Goal: Task Accomplishment & Management: Manage account settings

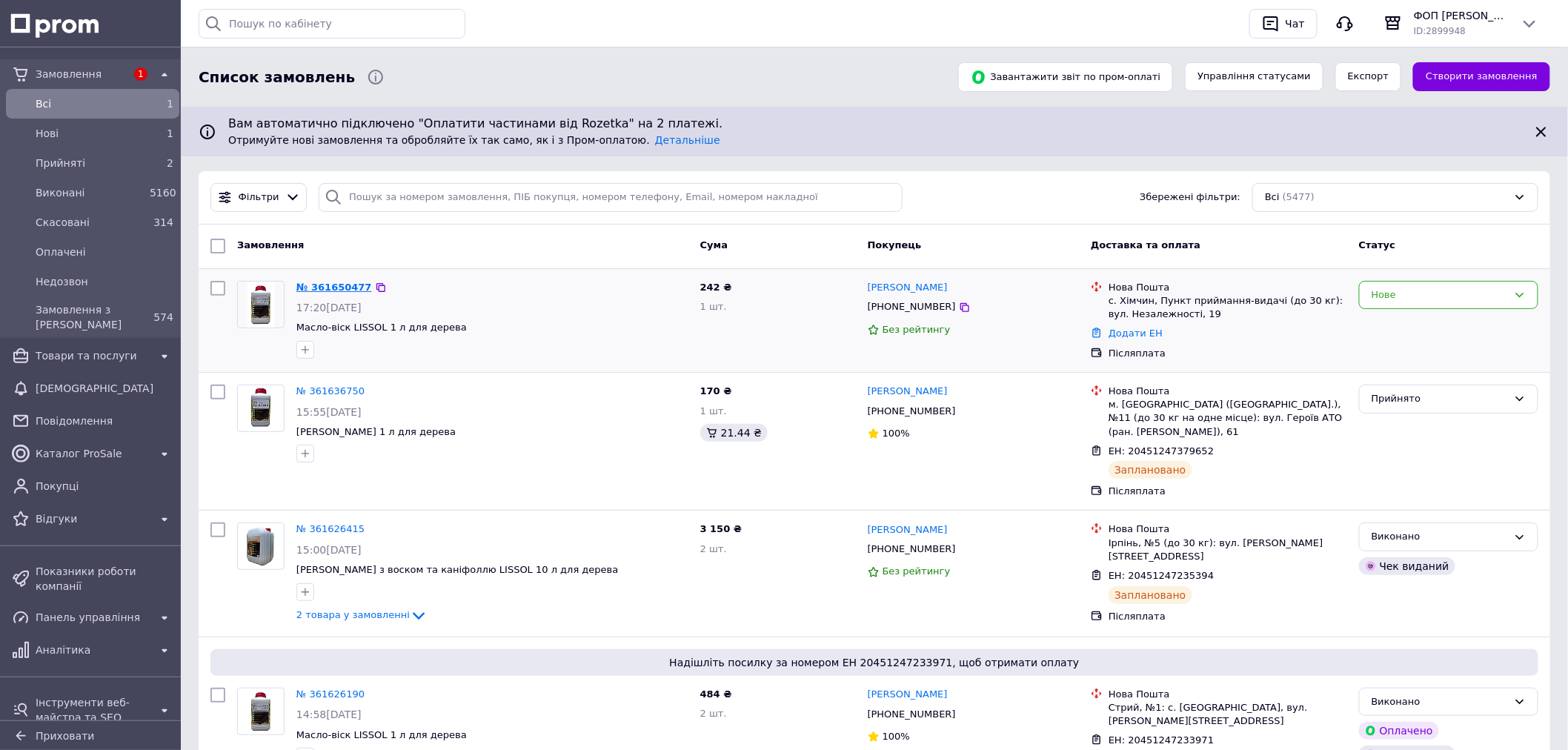
click at [334, 290] on link "№ 361650477" at bounding box center [333, 287] width 75 height 11
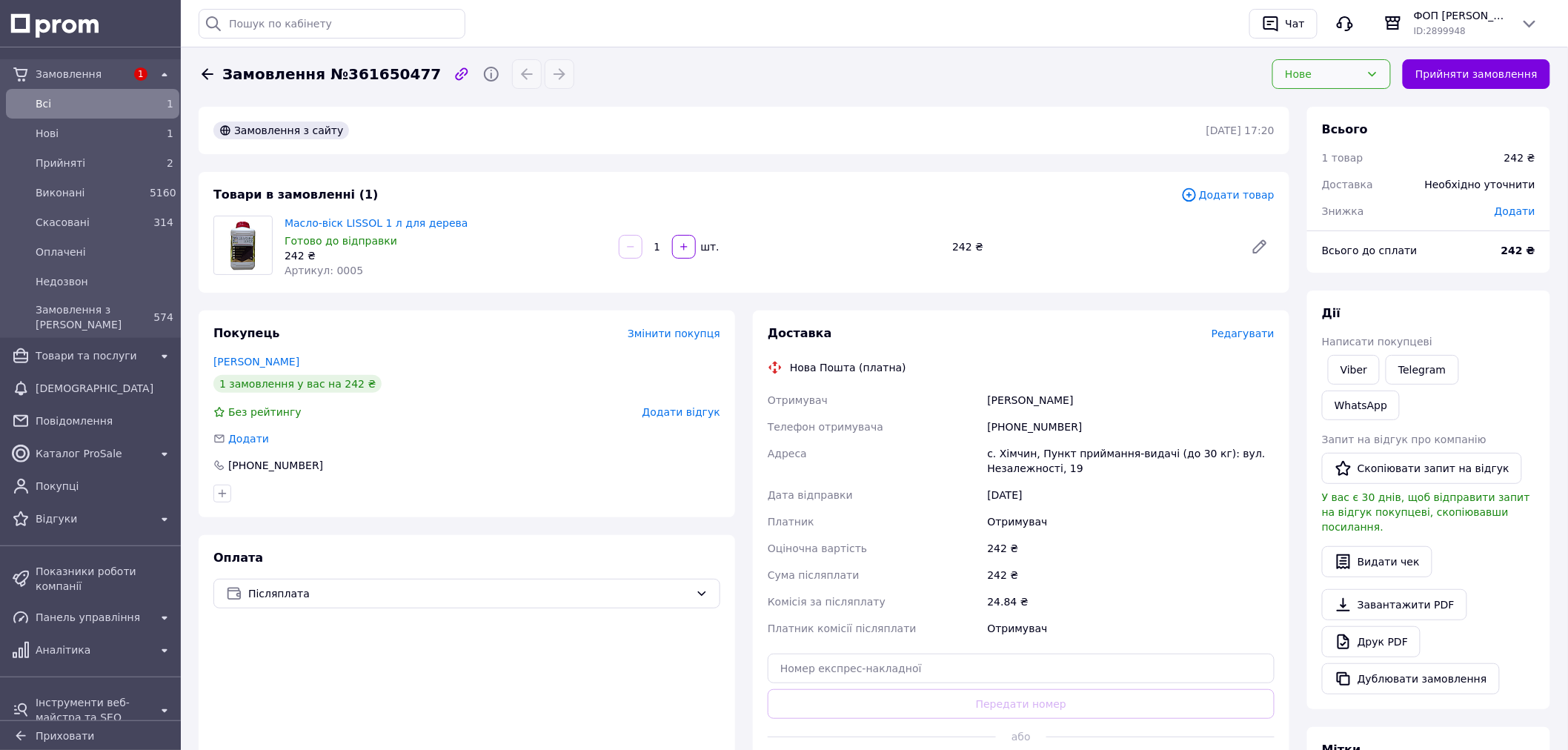
click at [1343, 82] on div "Нове" at bounding box center [1322, 74] width 75 height 17
click at [1327, 114] on li "Прийнято" at bounding box center [1332, 106] width 117 height 28
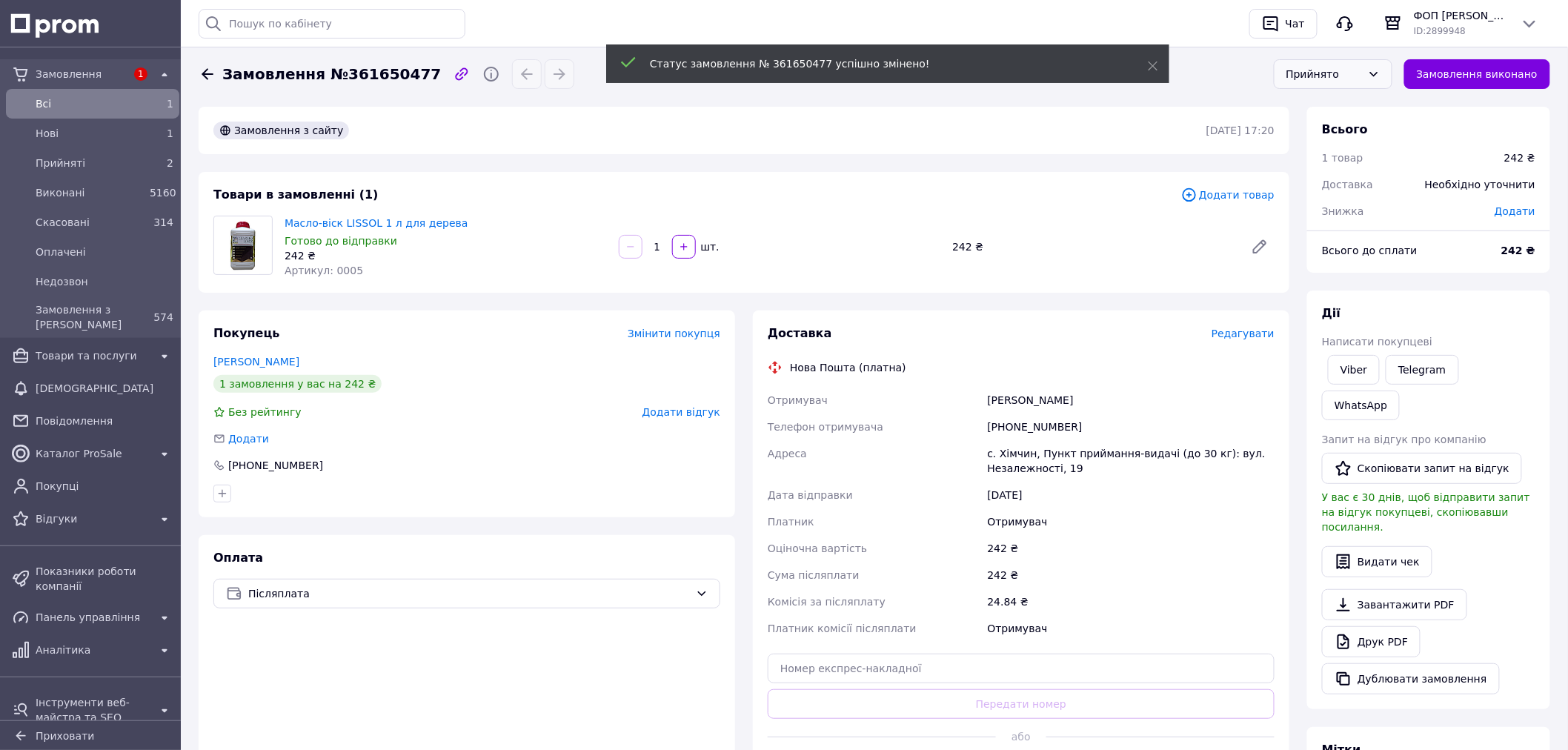
click at [1247, 339] on span "Редагувати" at bounding box center [1243, 334] width 63 height 12
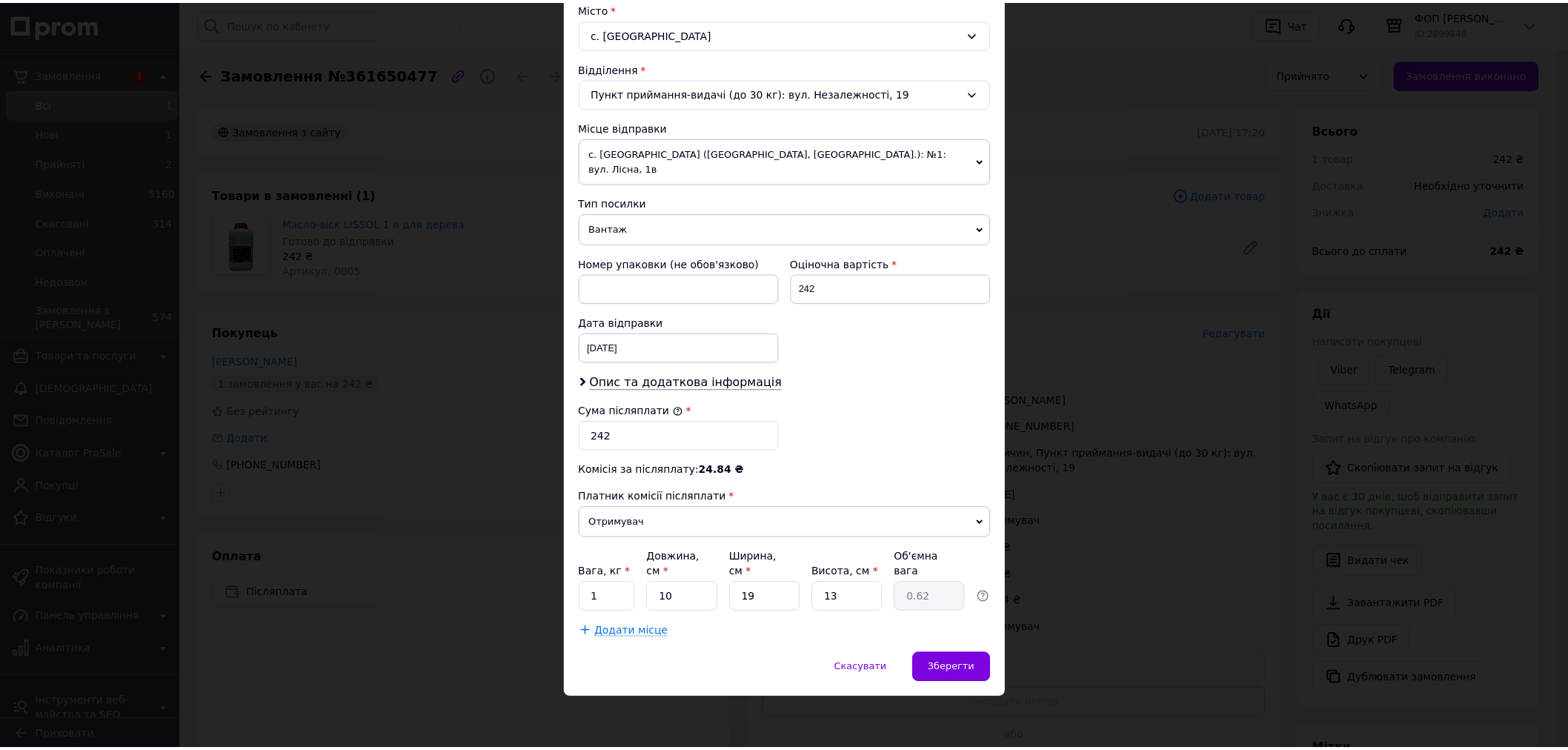
scroll to position [493, 0]
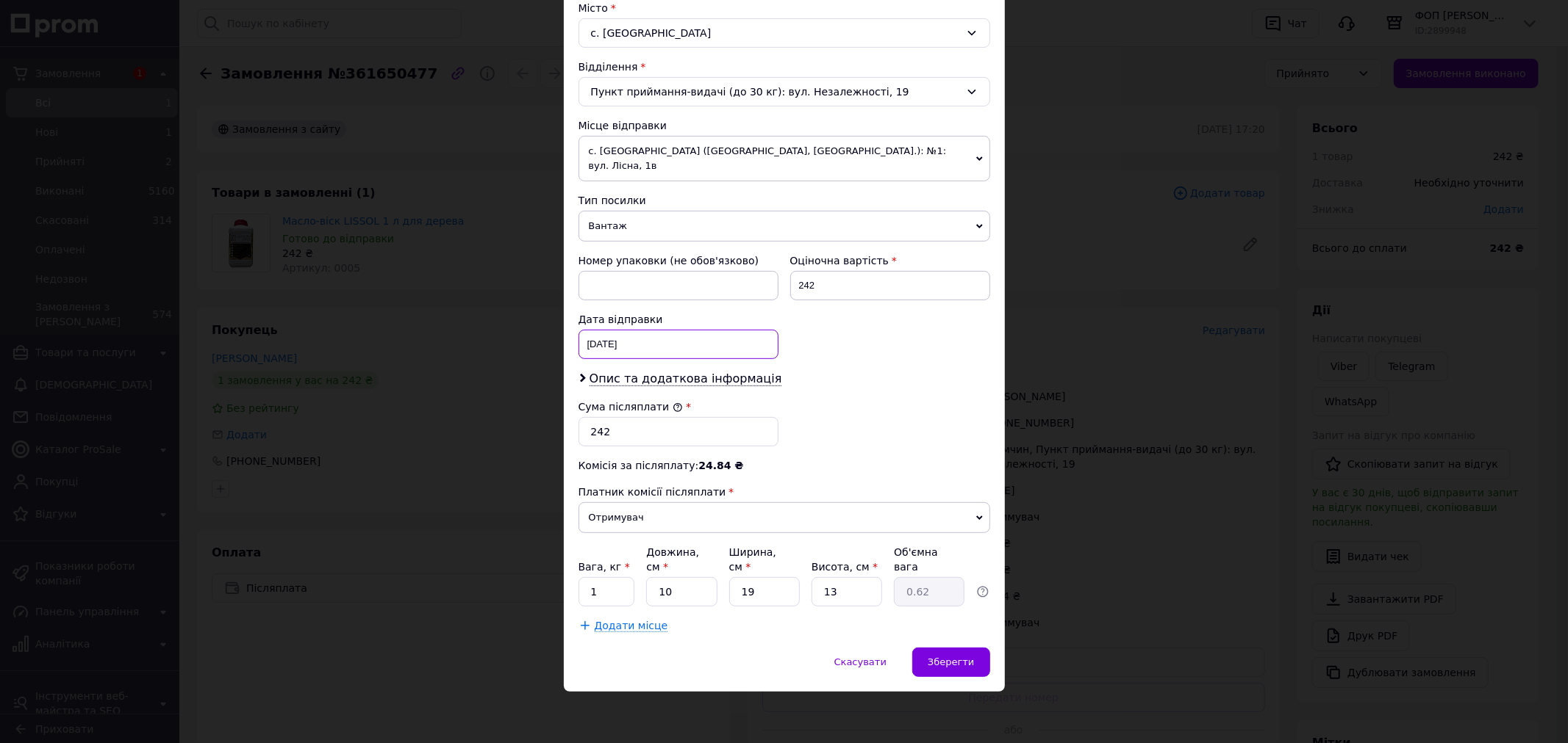
click at [652, 333] on div "[DATE] < 2025 > < Сентябрь > Пн Вт Ср Чт Пт Сб Вс 1 2 3 4 5 6 7 8 9 10 11 12 13…" at bounding box center [678, 344] width 200 height 29
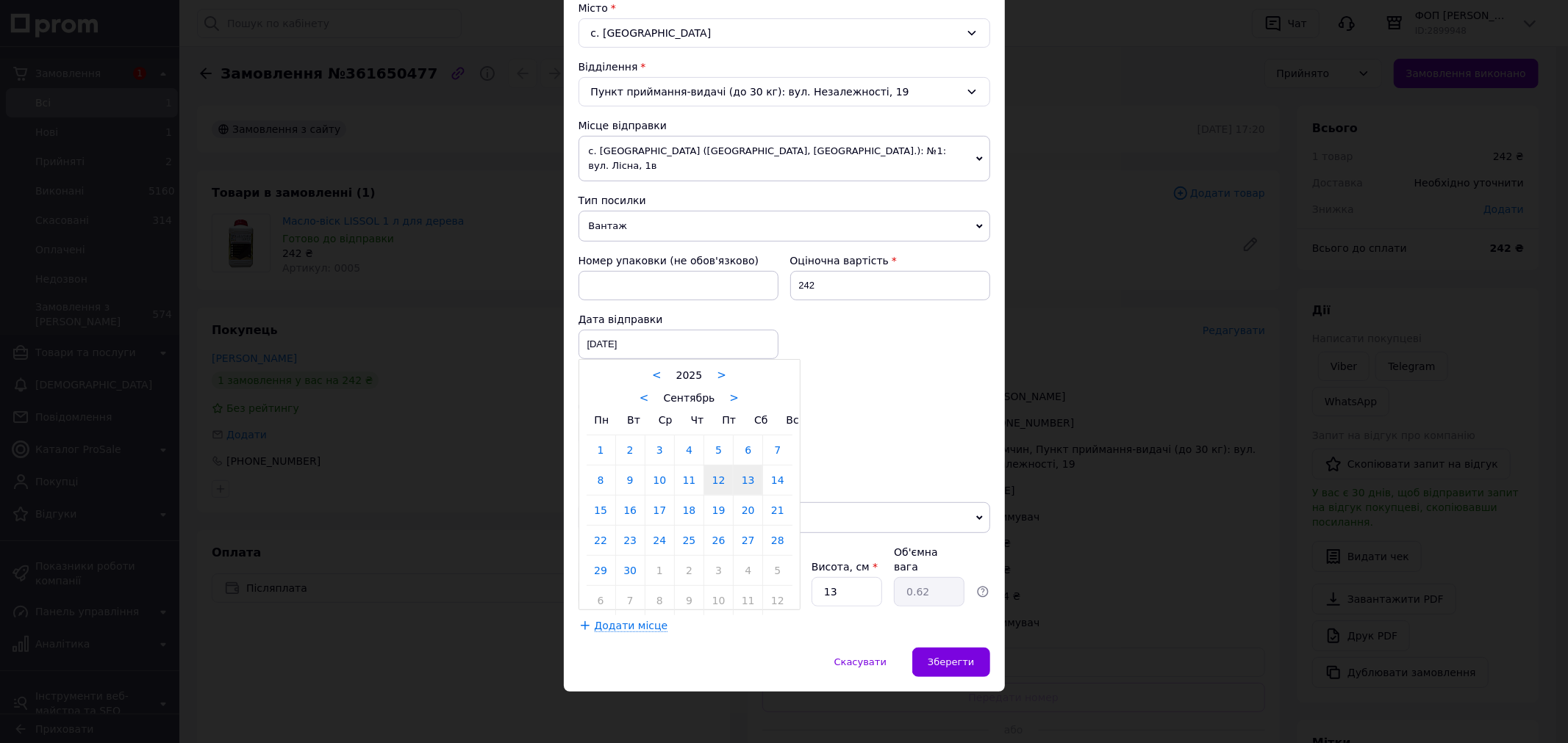
click at [740, 494] on link "13" at bounding box center [747, 481] width 29 height 29
type input "[DATE]"
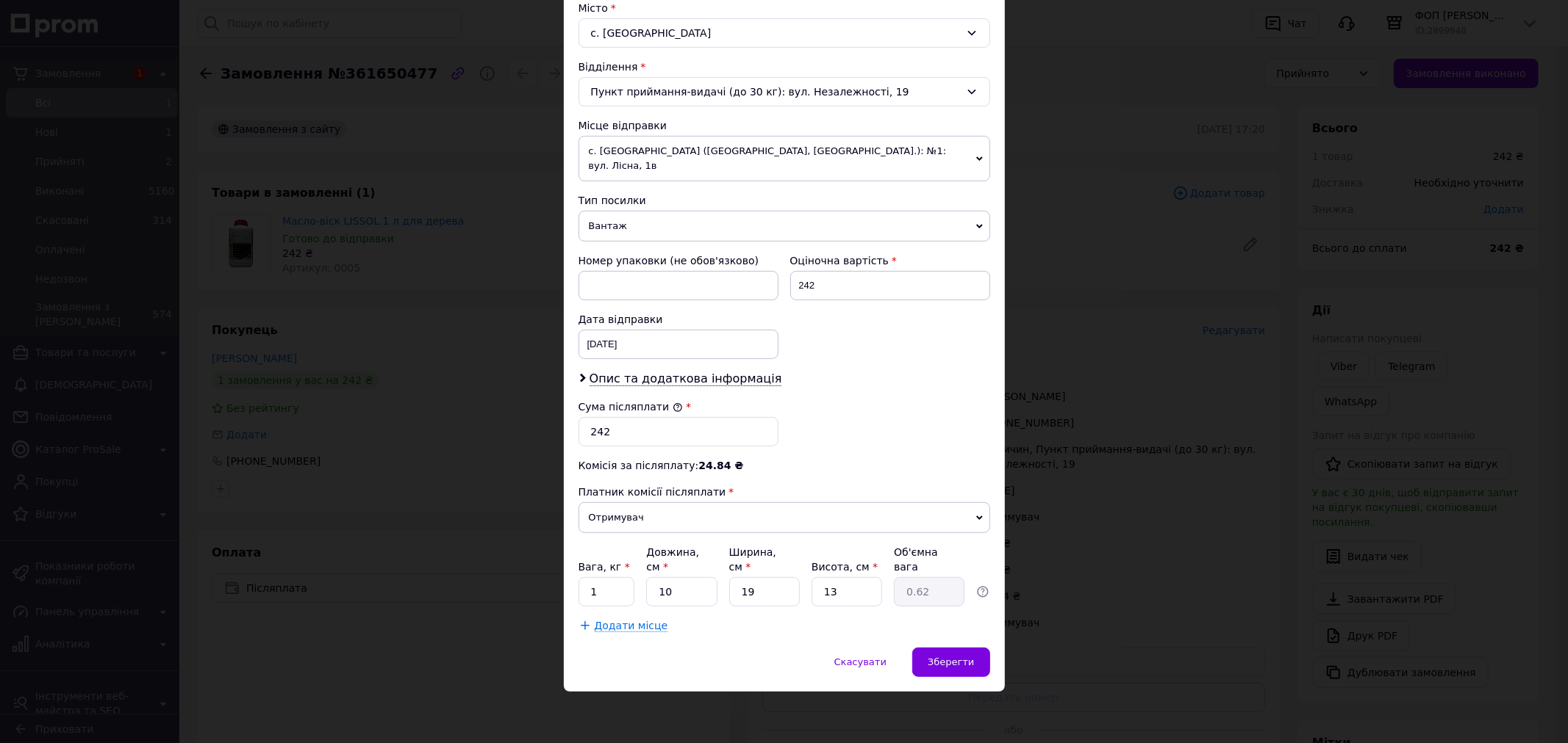
click at [685, 533] on span "Отримувач" at bounding box center [784, 518] width 412 height 31
click at [695, 558] on li "Відправник" at bounding box center [784, 547] width 412 height 22
click at [942, 668] on span "Зберегти" at bounding box center [951, 662] width 46 height 11
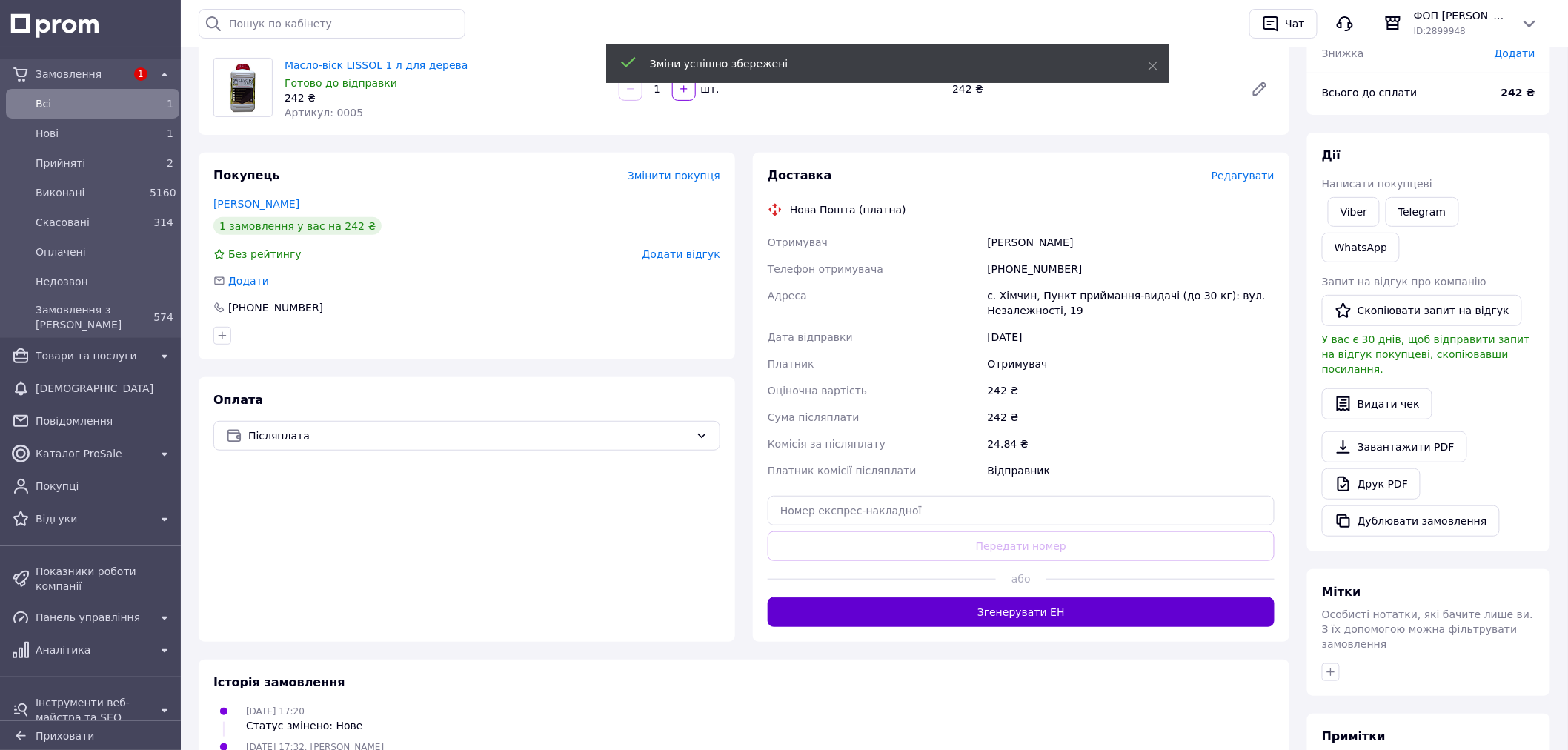
scroll to position [164, 0]
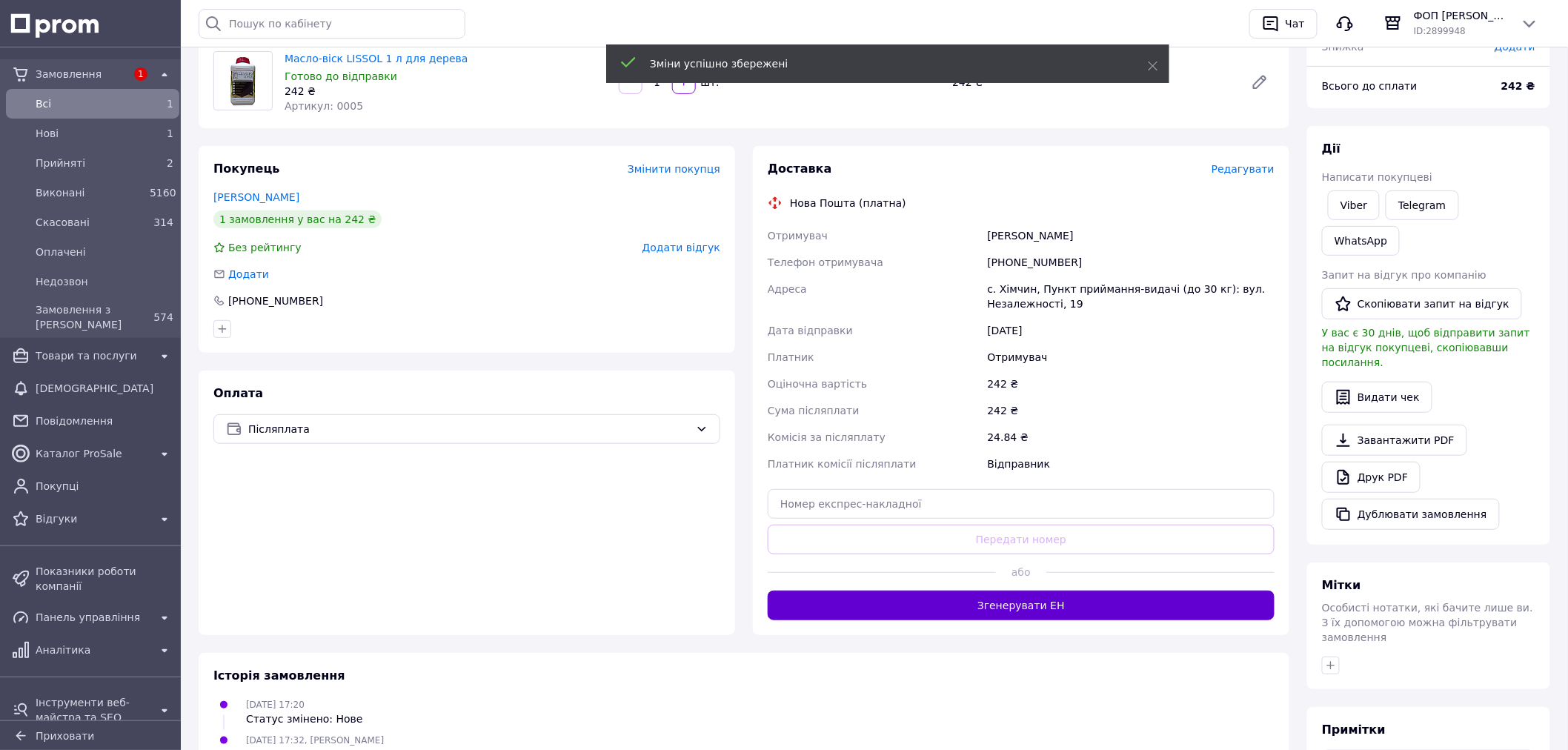
click at [961, 621] on button "Згенерувати ЕН" at bounding box center [1022, 606] width 507 height 30
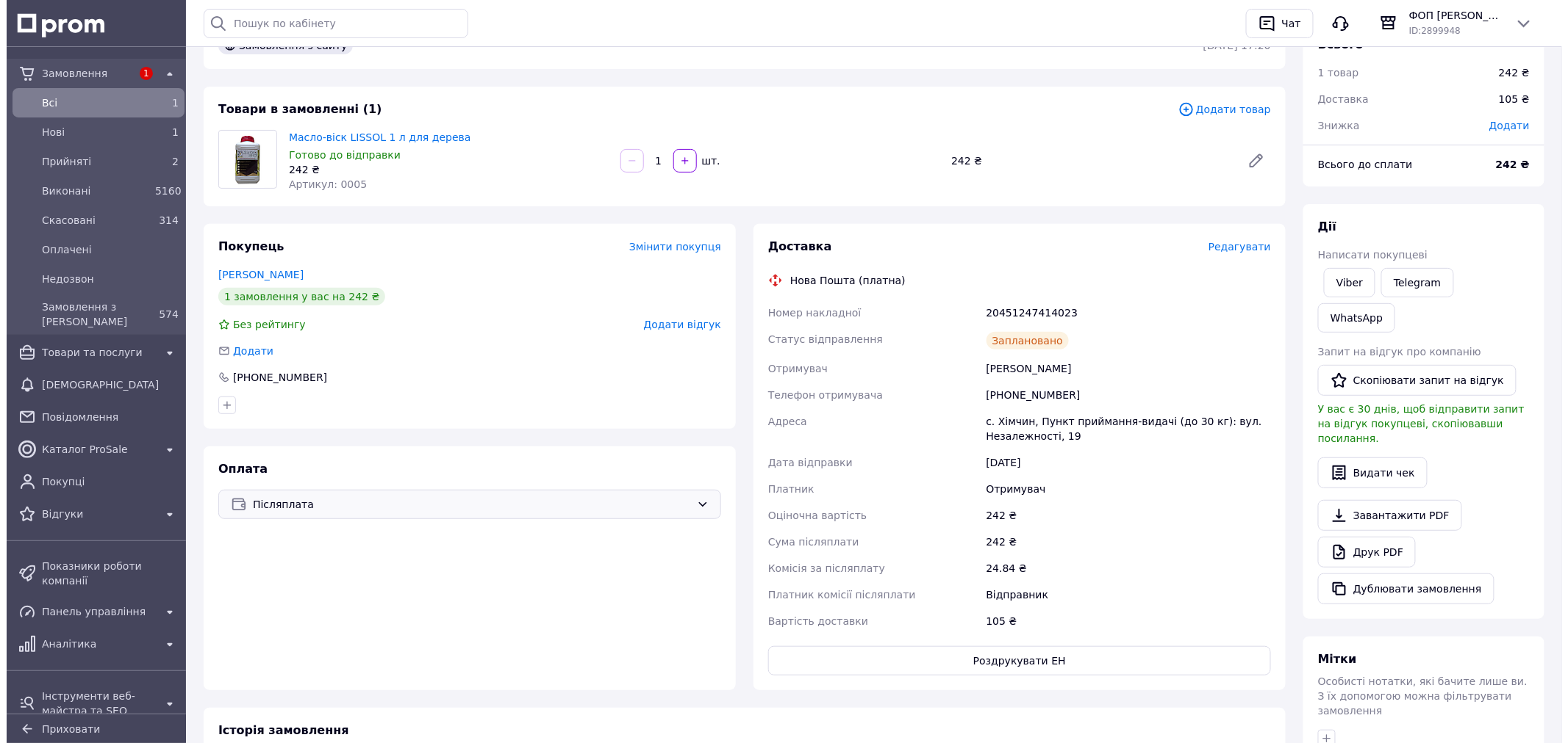
scroll to position [0, 0]
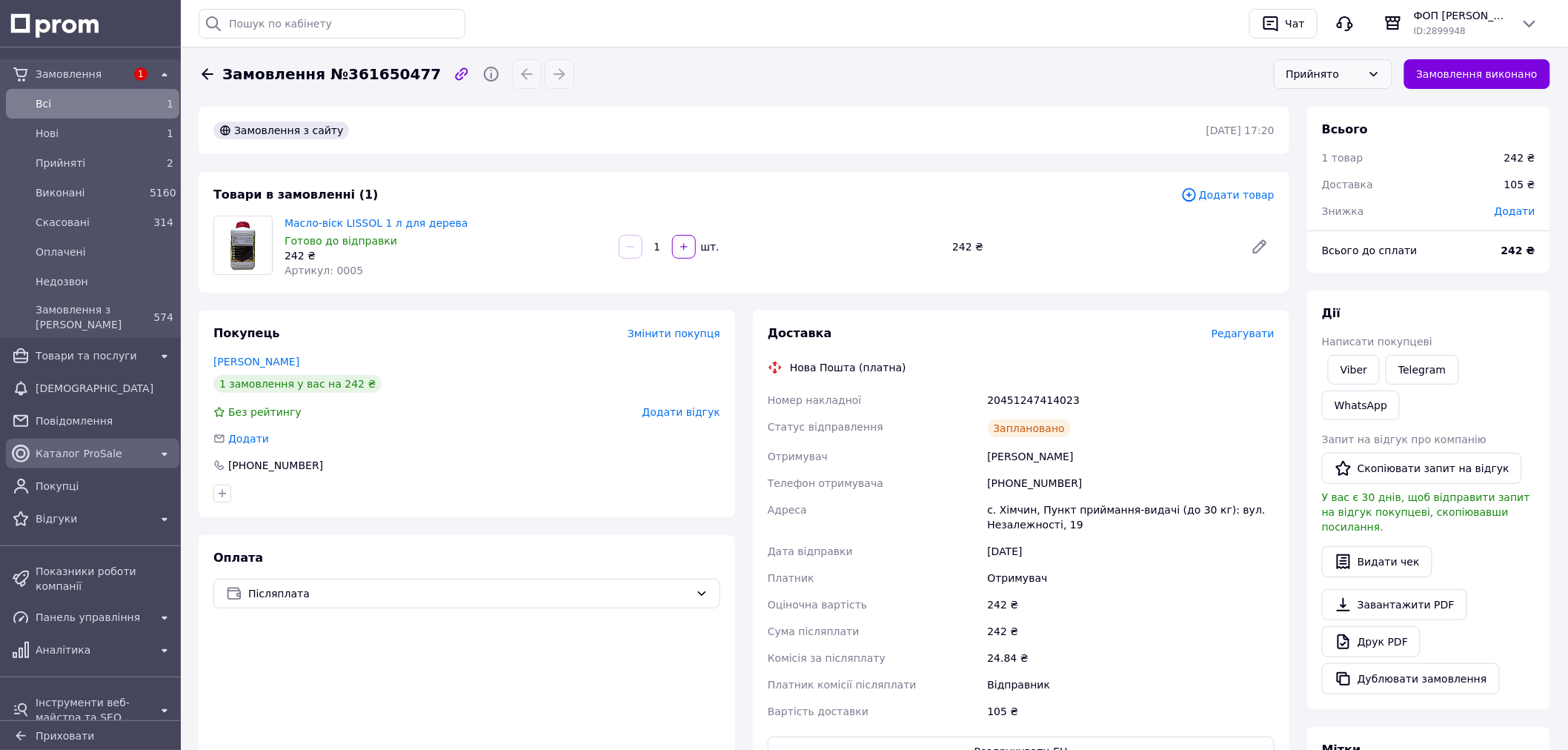
click at [108, 461] on span "Каталог ProSale" at bounding box center [92, 454] width 114 height 15
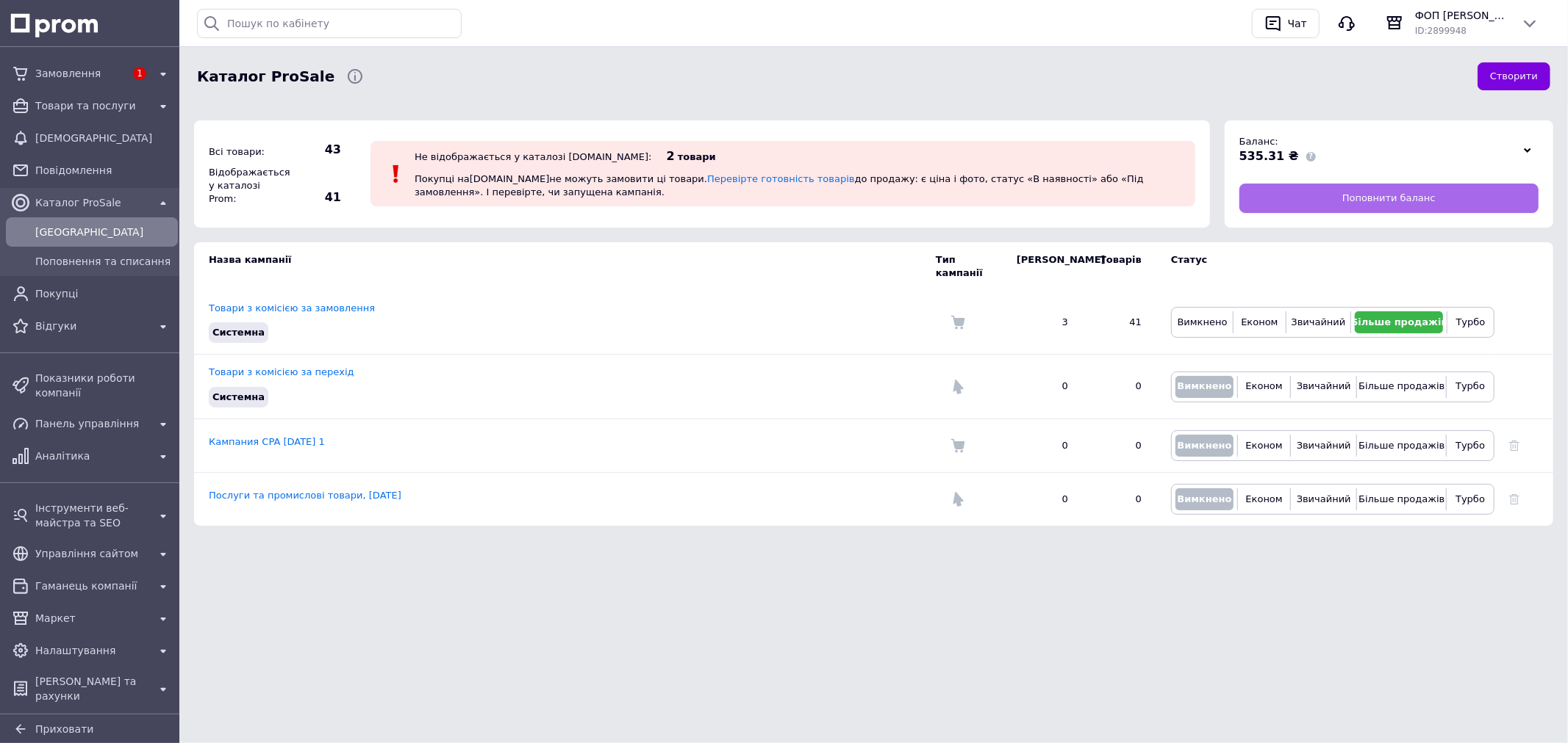
click at [1413, 194] on span "Поповнити баланс" at bounding box center [1388, 198] width 93 height 13
